Goal: Task Accomplishment & Management: Use online tool/utility

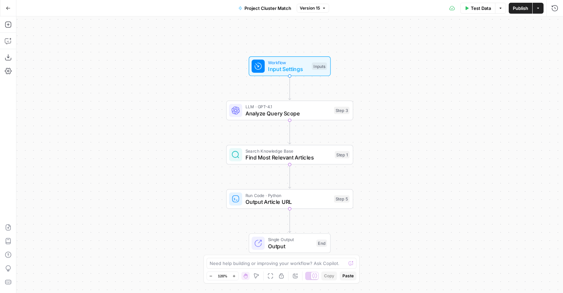
click at [13, 8] on button "Go Back" at bounding box center [8, 8] width 12 height 12
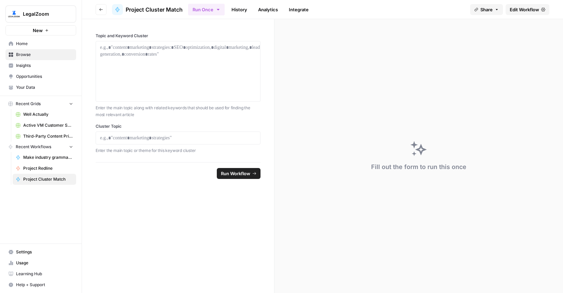
click at [30, 53] on span "Browse" at bounding box center [44, 55] width 57 height 6
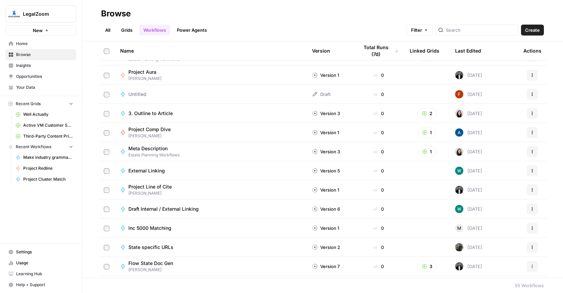
scroll to position [617, 0]
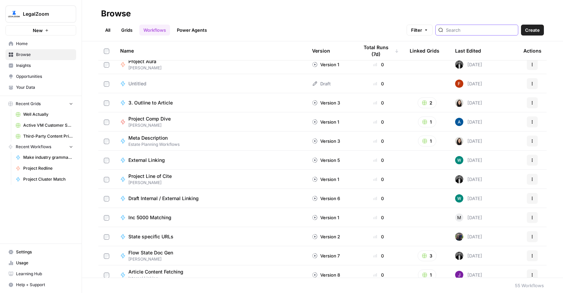
click at [472, 32] on input "search" at bounding box center [480, 30] width 69 height 7
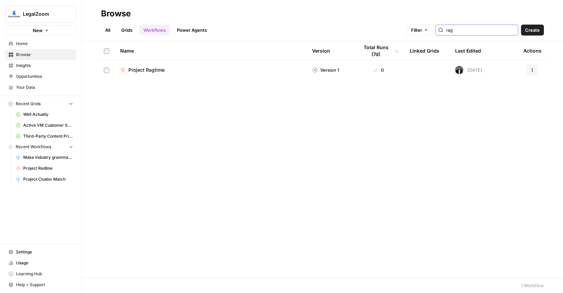
type input "rag"
click at [177, 77] on td "Project Ragtime" at bounding box center [211, 69] width 192 height 19
click at [167, 72] on div "Project Ragtime" at bounding box center [149, 70] width 42 height 7
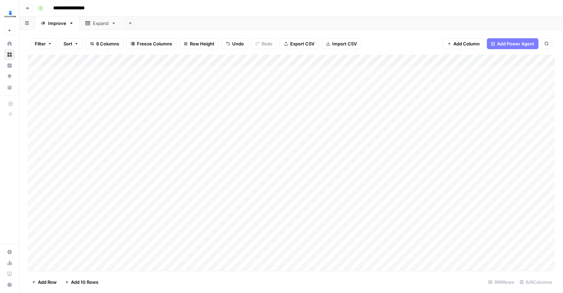
click at [166, 72] on div "Add Column" at bounding box center [291, 163] width 527 height 216
click at [128, 132] on div "Add Column" at bounding box center [291, 163] width 527 height 216
drag, startPoint x: 195, startPoint y: 269, endPoint x: 214, endPoint y: 268, distance: 18.1
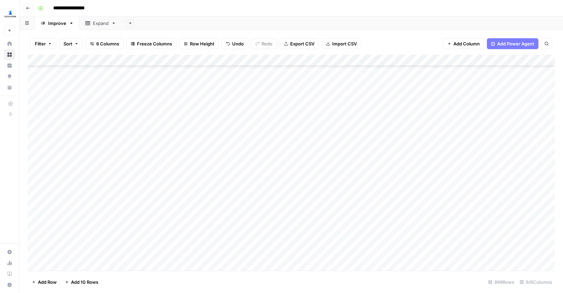
click at [214, 268] on div "Add Column" at bounding box center [291, 163] width 527 height 216
drag, startPoint x: 237, startPoint y: 269, endPoint x: 263, endPoint y: 272, distance: 26.4
click at [263, 272] on div "Filter Sort 6 Columns Freeze Columns Row Height Undo Redo Export CSV Import CSV…" at bounding box center [290, 161] width 543 height 263
click at [311, 181] on div "Add Column" at bounding box center [291, 163] width 527 height 216
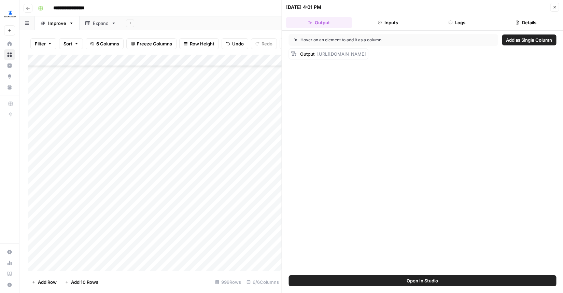
click at [458, 26] on button "Logs" at bounding box center [456, 22] width 66 height 11
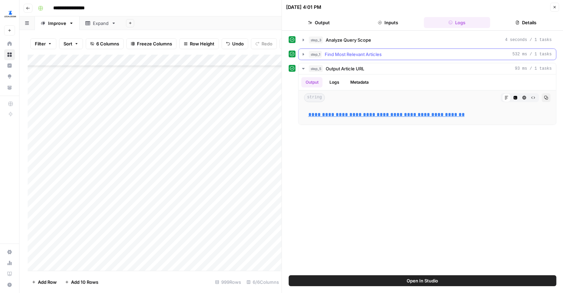
click at [302, 53] on icon "button" at bounding box center [303, 54] width 5 height 5
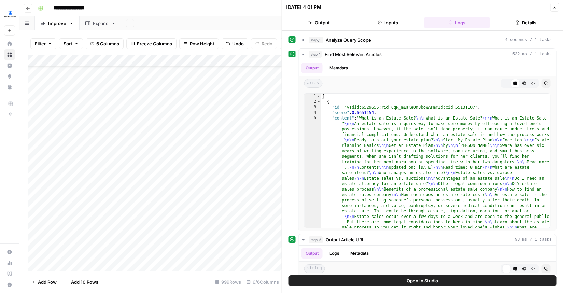
click at [552, 6] on icon "button" at bounding box center [554, 7] width 4 height 4
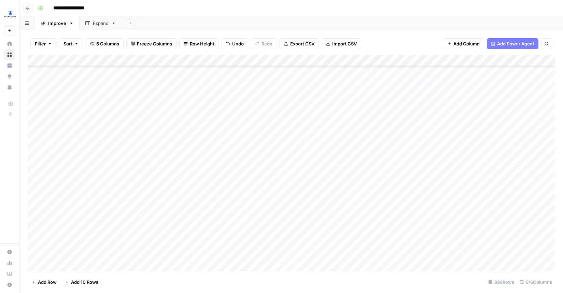
click at [390, 270] on div "Add Column" at bounding box center [291, 163] width 527 height 216
click at [199, 151] on div "Add Column" at bounding box center [291, 163] width 527 height 216
click at [198, 148] on div "Add Column" at bounding box center [291, 163] width 527 height 216
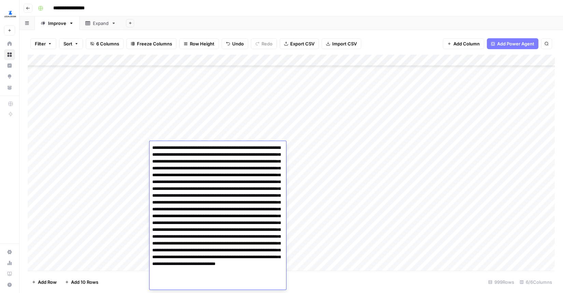
scroll to position [6, 0]
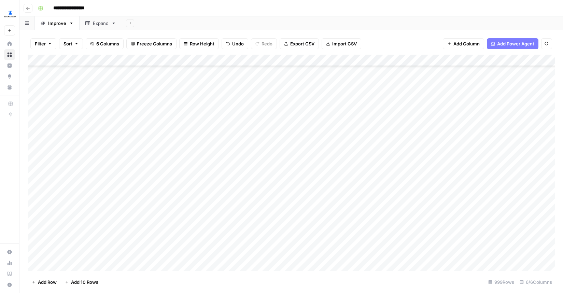
click at [199, 135] on div "Add Column" at bounding box center [291, 163] width 527 height 216
click at [543, 184] on div "Add Column" at bounding box center [291, 163] width 527 height 216
click at [446, 271] on footer "Add Row Add 10 Rows 999 Rows 6/6 Columns" at bounding box center [291, 282] width 527 height 22
click at [547, 96] on div "Add Column" at bounding box center [291, 163] width 527 height 216
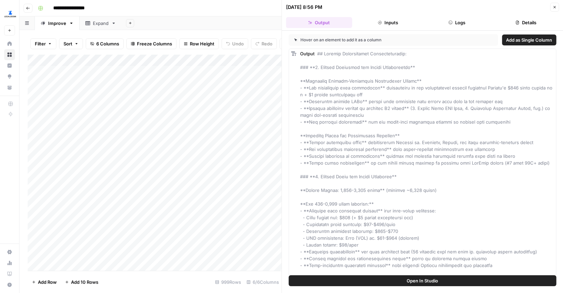
click at [456, 21] on button "Logs" at bounding box center [456, 22] width 66 height 11
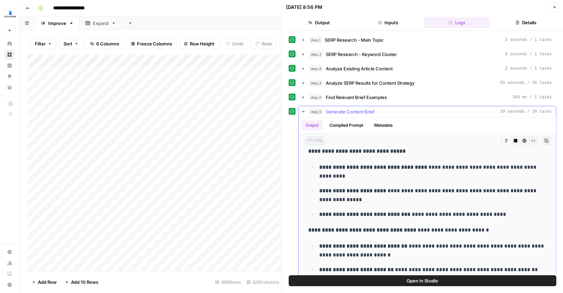
scroll to position [451, 0]
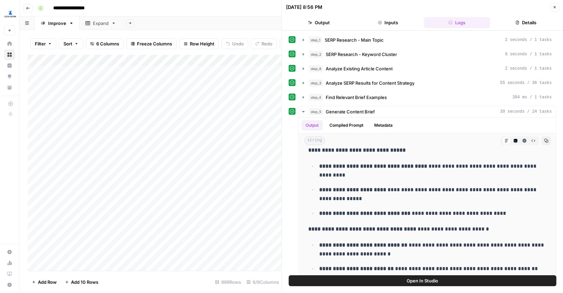
click at [556, 6] on button "Close" at bounding box center [554, 7] width 9 height 9
